Goal: Task Accomplishment & Management: Manage account settings

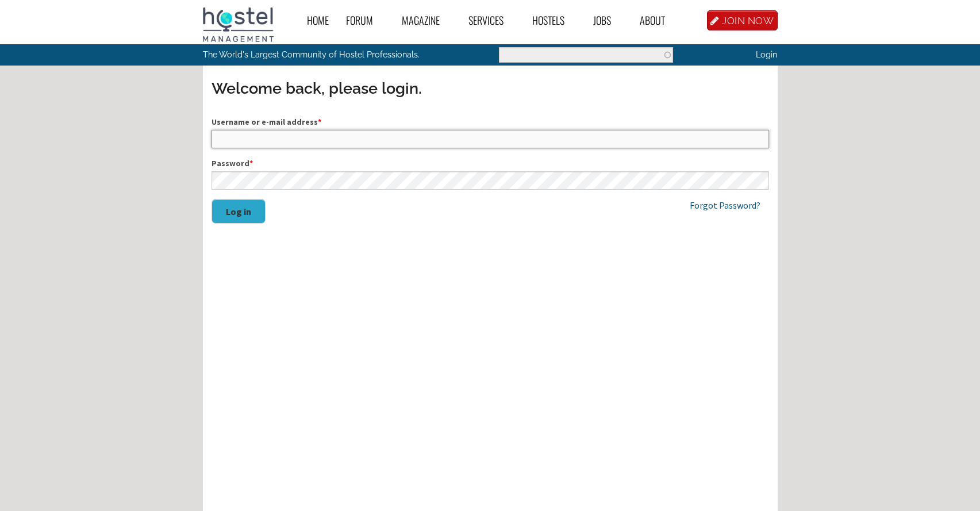
click at [647, 140] on input "Username or e-mail address *" at bounding box center [489, 139] width 557 height 18
click at [757, 138] on input "Username or e-mail address *" at bounding box center [489, 139] width 557 height 18
click at [398, 138] on input "Username or e-mail address *" at bounding box center [489, 139] width 557 height 18
type input "[EMAIL_ADDRESS][DOMAIN_NAME]"
click at [710, 207] on link "Forgot Password?" at bounding box center [725, 204] width 71 height 11
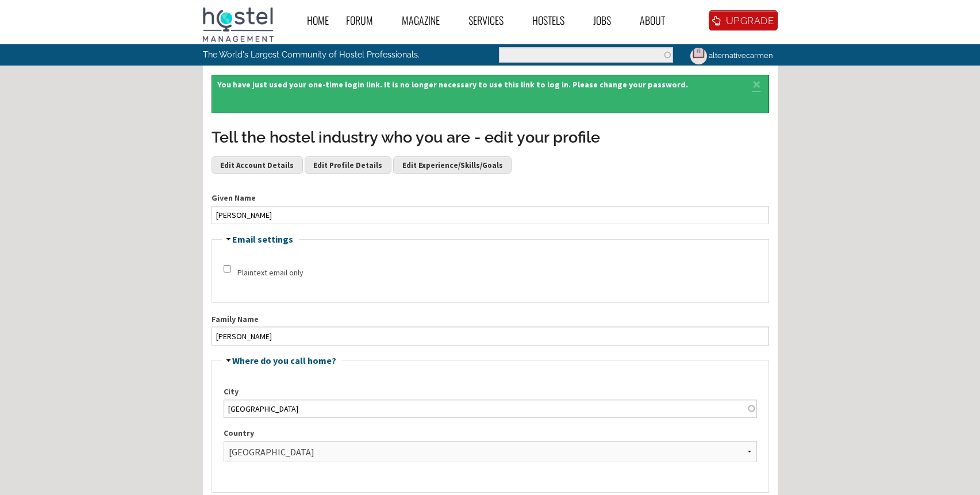
click at [720, 54] on link "alternativecarmen" at bounding box center [730, 55] width 96 height 22
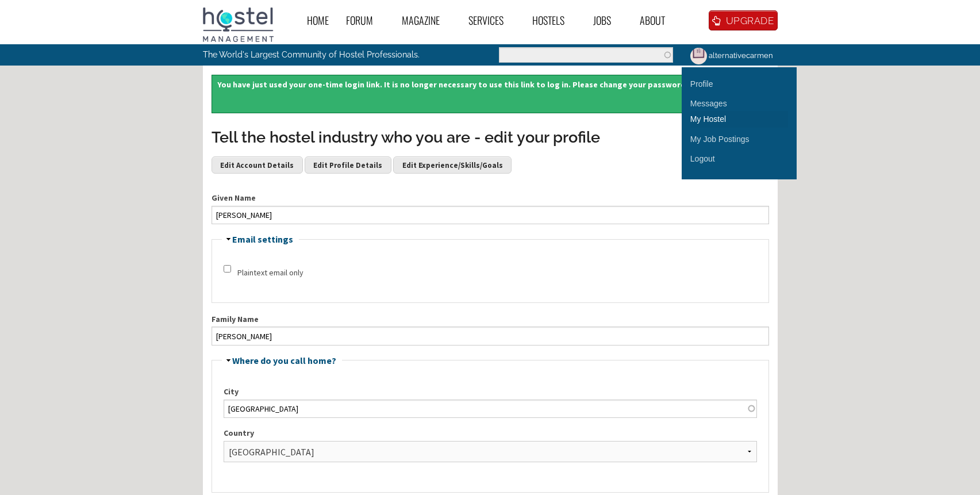
click at [713, 117] on link "My Hostel" at bounding box center [739, 119] width 98 height 16
